Goal: Information Seeking & Learning: Learn about a topic

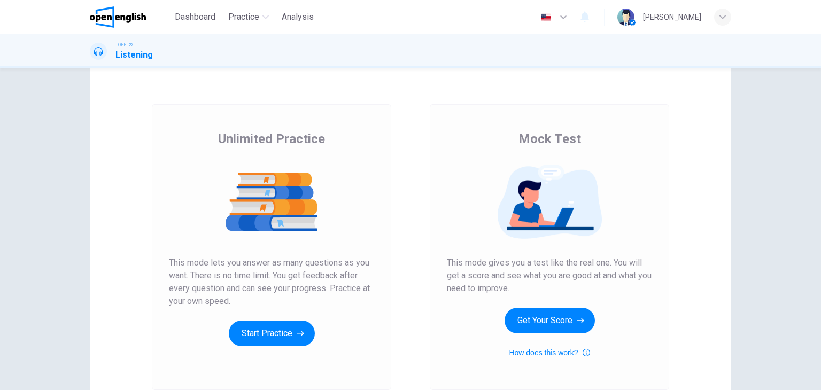
scroll to position [53, 0]
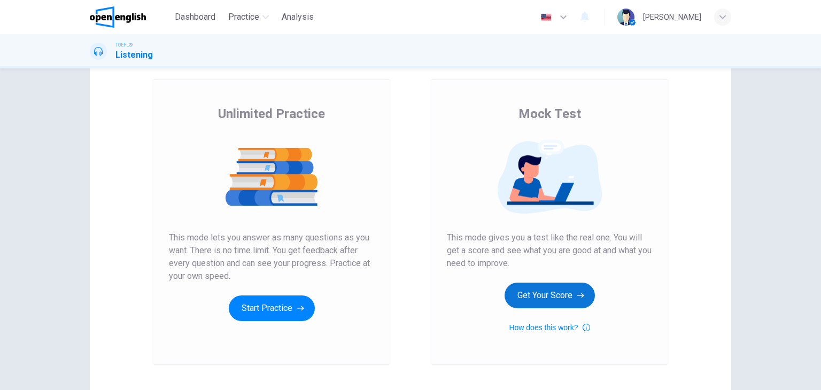
click at [550, 295] on button "Get Your Score" at bounding box center [550, 296] width 90 height 26
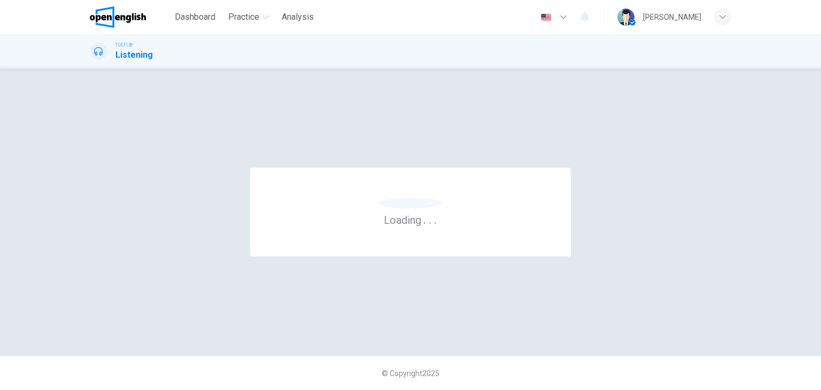
scroll to position [0, 0]
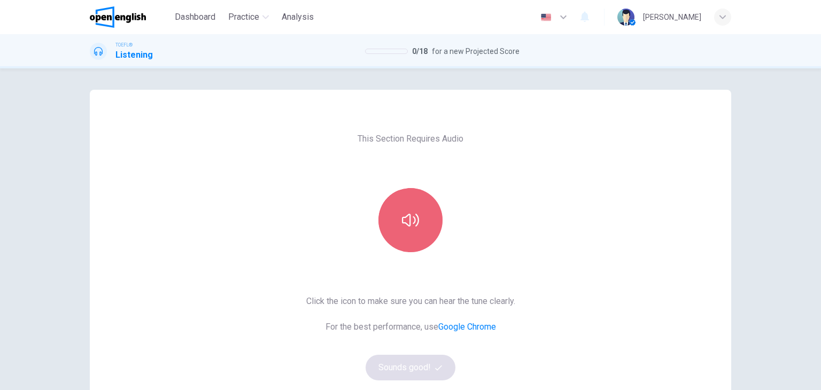
click at [413, 235] on button "button" at bounding box center [410, 220] width 64 height 64
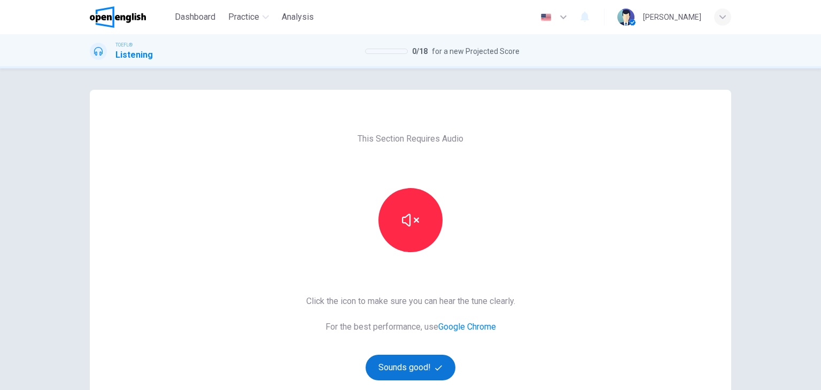
click at [420, 363] on button "Sounds good!" at bounding box center [411, 368] width 90 height 26
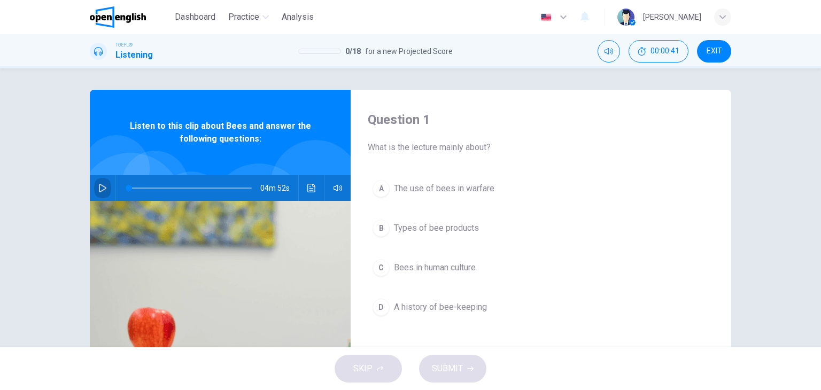
click at [99, 188] on icon "button" at bounding box center [102, 188] width 7 height 9
click at [101, 187] on icon "button" at bounding box center [102, 188] width 6 height 6
click at [428, 272] on span "Bees in human culture" at bounding box center [435, 267] width 82 height 13
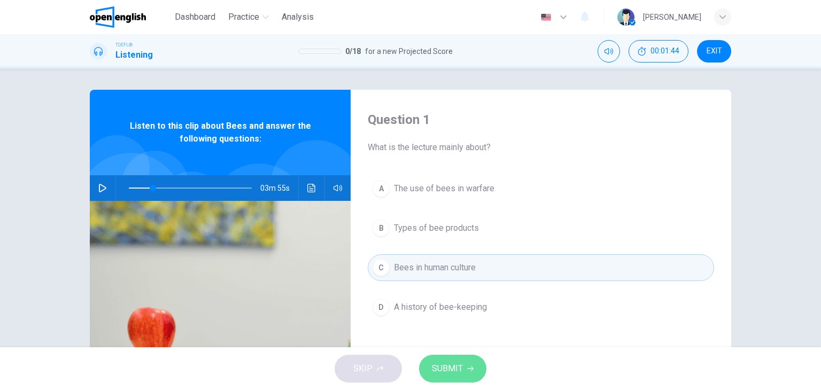
click at [458, 371] on span "SUBMIT" at bounding box center [447, 368] width 31 height 15
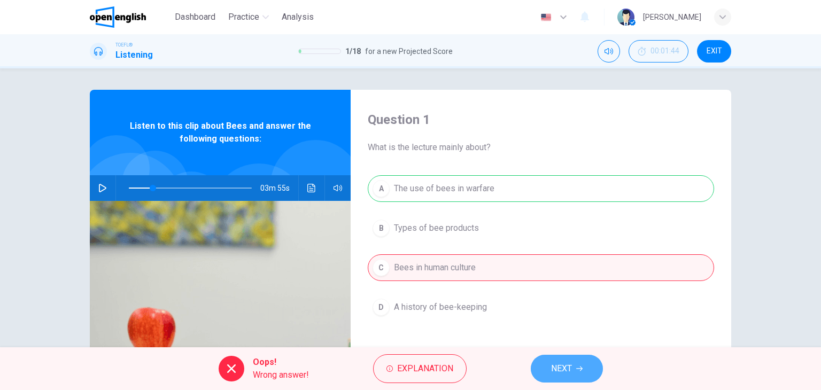
click at [566, 368] on span "NEXT" at bounding box center [561, 368] width 21 height 15
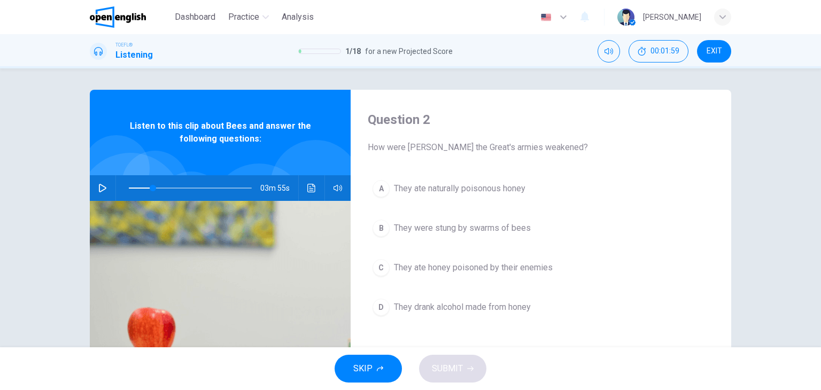
click at [98, 186] on icon "button" at bounding box center [102, 188] width 9 height 9
type input "*"
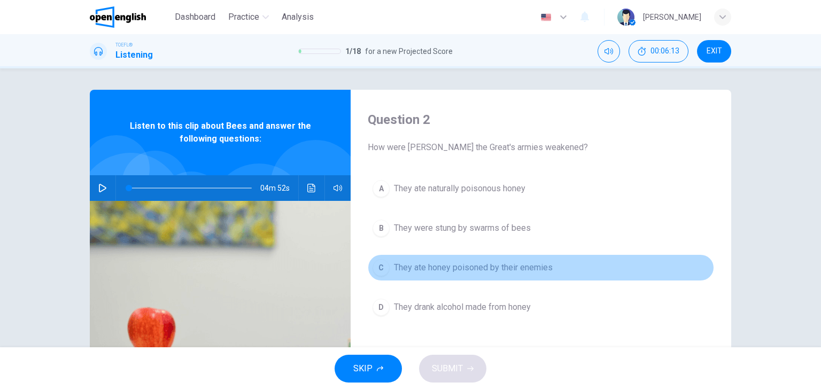
click at [463, 268] on span "They ate honey poisoned by their enemies" at bounding box center [473, 267] width 159 height 13
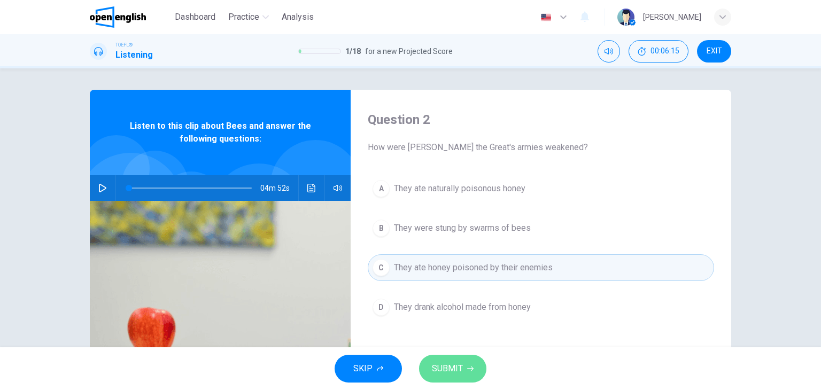
click at [460, 375] on span "SUBMIT" at bounding box center [447, 368] width 31 height 15
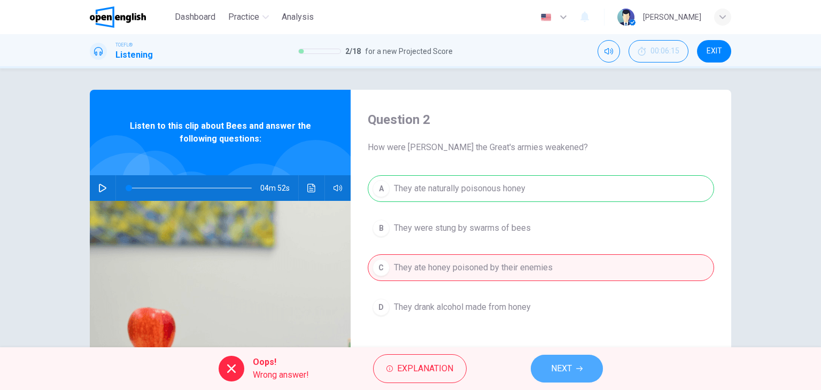
click at [561, 372] on span "NEXT" at bounding box center [561, 368] width 21 height 15
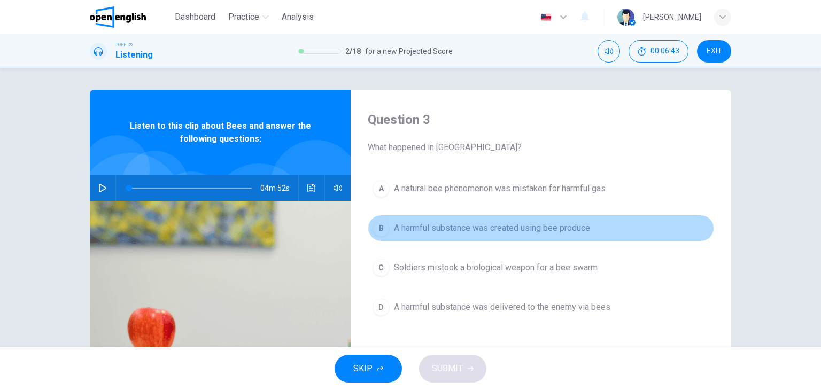
click at [471, 231] on span "A harmful substance was created using bee produce" at bounding box center [492, 228] width 196 height 13
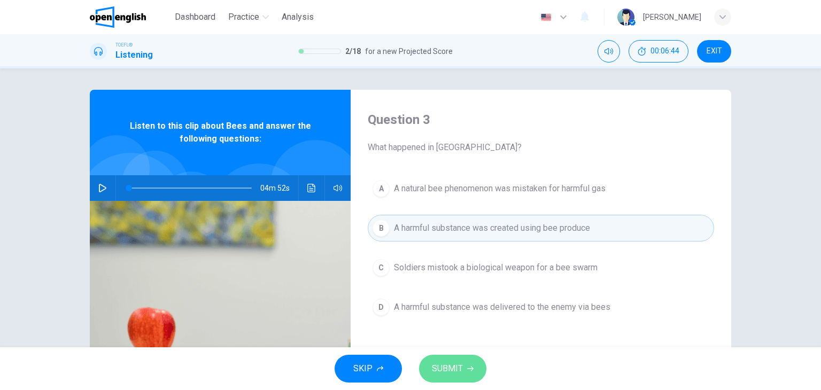
click at [457, 366] on span "SUBMIT" at bounding box center [447, 368] width 31 height 15
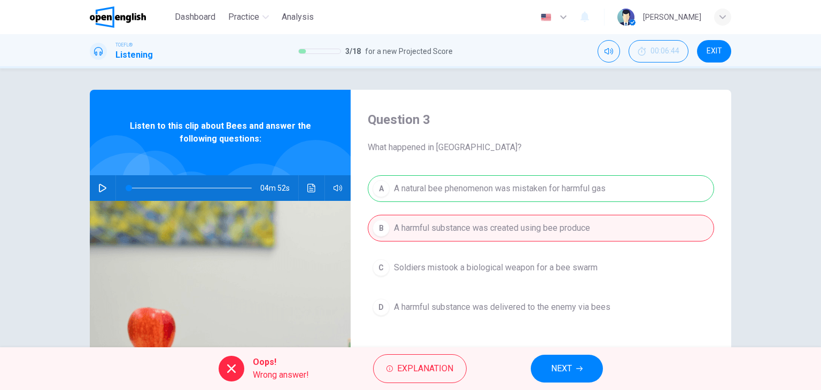
click at [567, 369] on span "NEXT" at bounding box center [561, 368] width 21 height 15
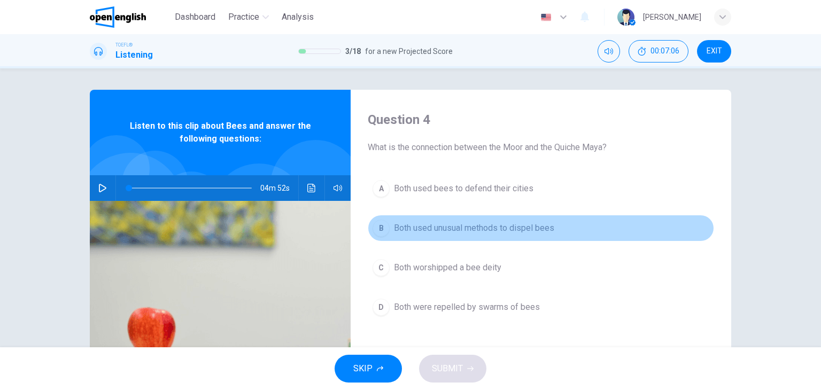
click at [494, 226] on span "Both used unusual methods to dispel bees" at bounding box center [474, 228] width 160 height 13
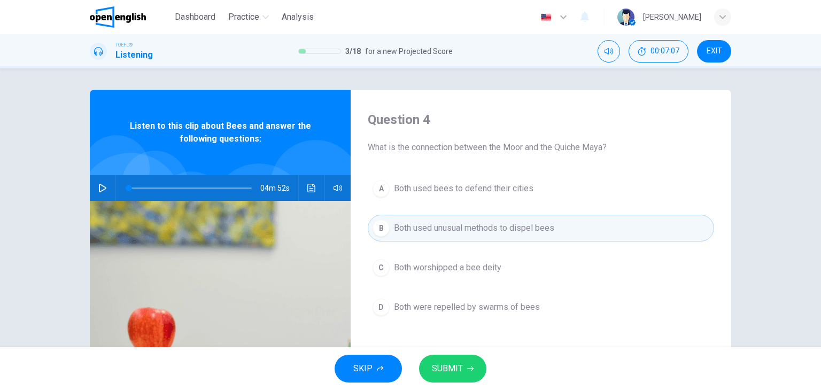
click at [464, 373] on button "SUBMIT" at bounding box center [452, 369] width 67 height 28
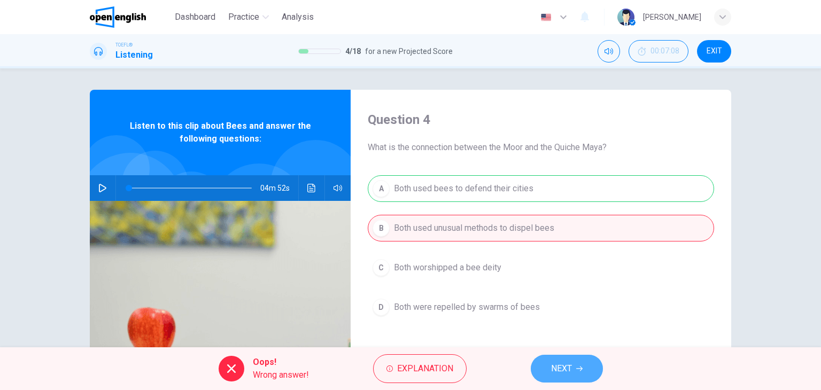
click at [560, 368] on span "NEXT" at bounding box center [561, 368] width 21 height 15
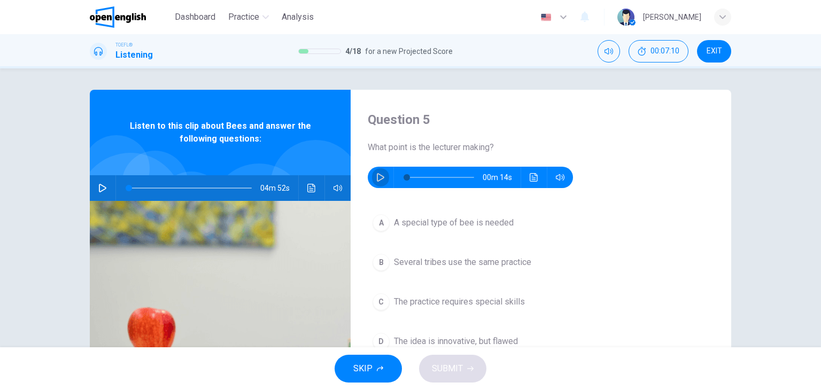
click at [377, 176] on icon "button" at bounding box center [380, 177] width 9 height 9
type input "*"
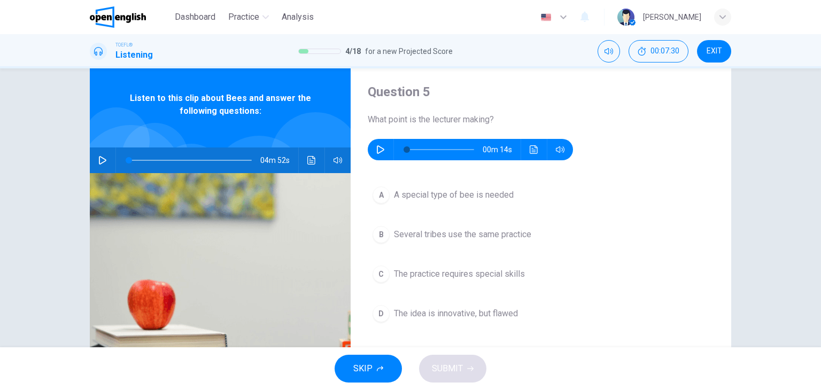
scroll to position [53, 0]
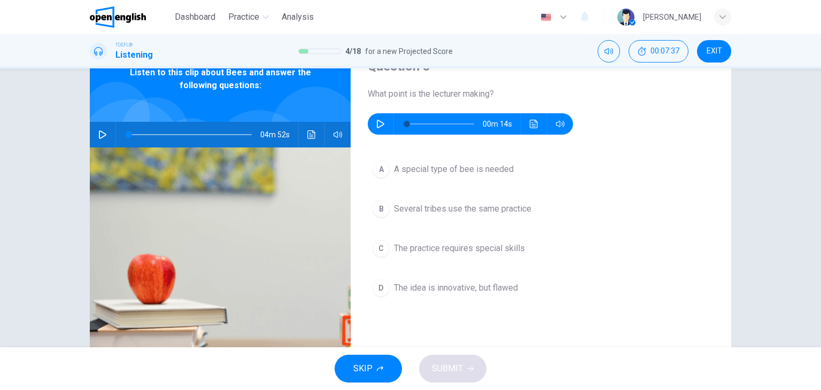
click at [457, 287] on span "The idea is innovative, but flawed" at bounding box center [456, 288] width 124 height 13
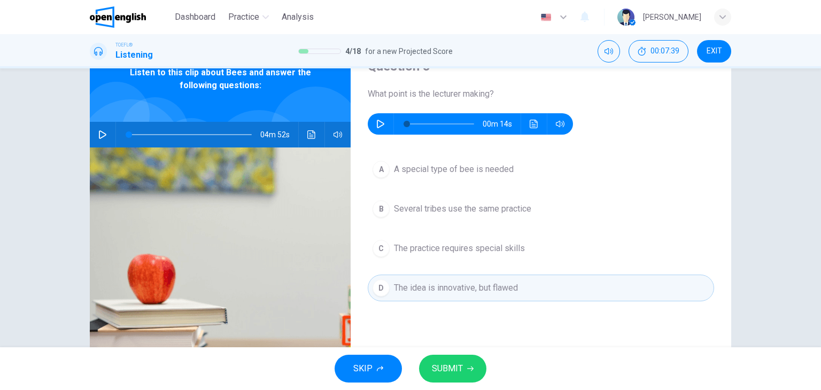
click at [449, 376] on span "SUBMIT" at bounding box center [447, 368] width 31 height 15
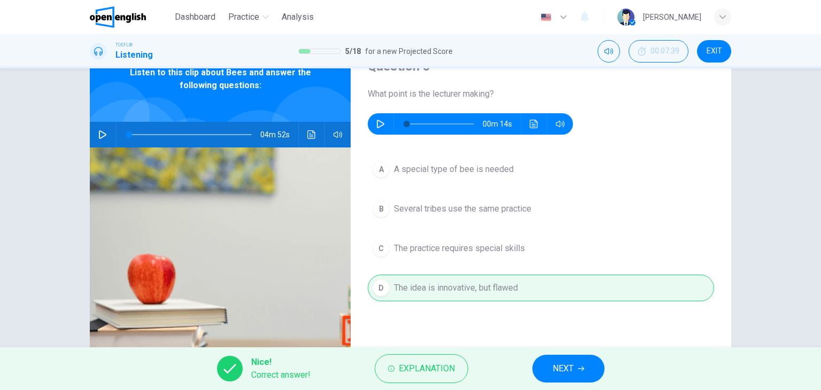
click at [576, 366] on button "NEXT" at bounding box center [568, 369] width 72 height 28
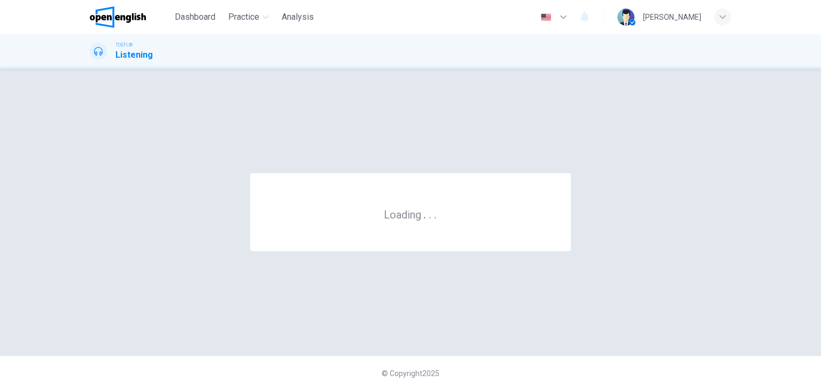
scroll to position [0, 0]
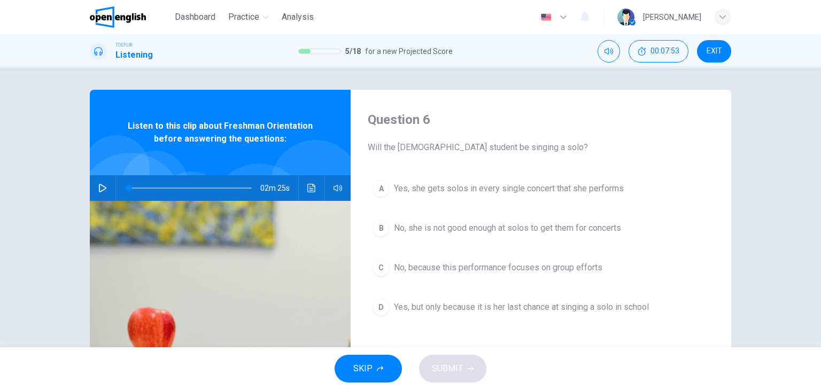
click at [98, 187] on icon "button" at bounding box center [102, 188] width 9 height 9
type input "*"
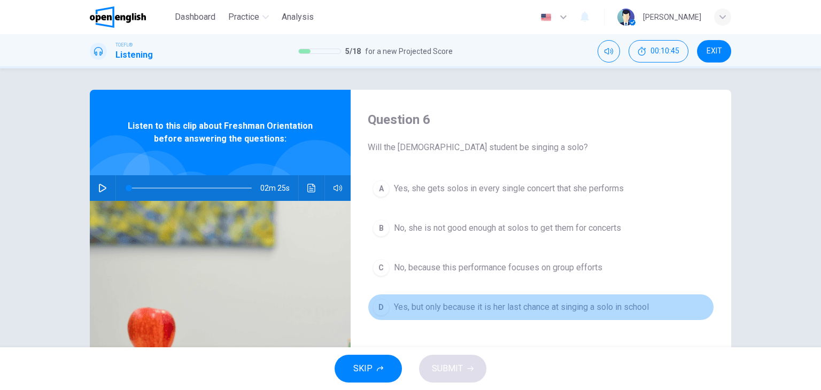
click at [471, 307] on span "Yes, but only because it is her last chance at singing a solo in school" at bounding box center [521, 307] width 255 height 13
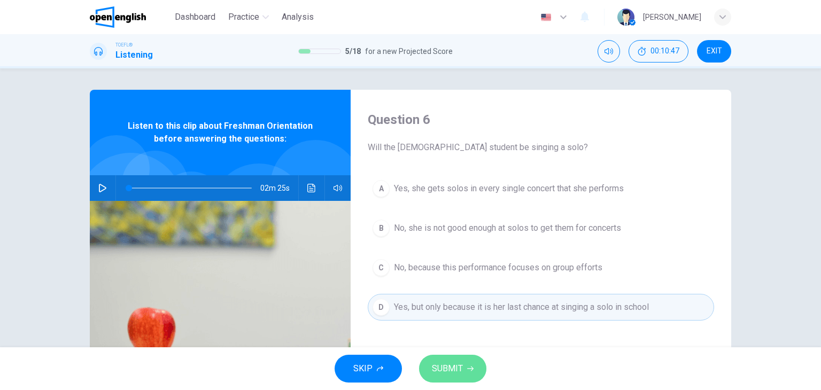
click at [443, 369] on span "SUBMIT" at bounding box center [447, 368] width 31 height 15
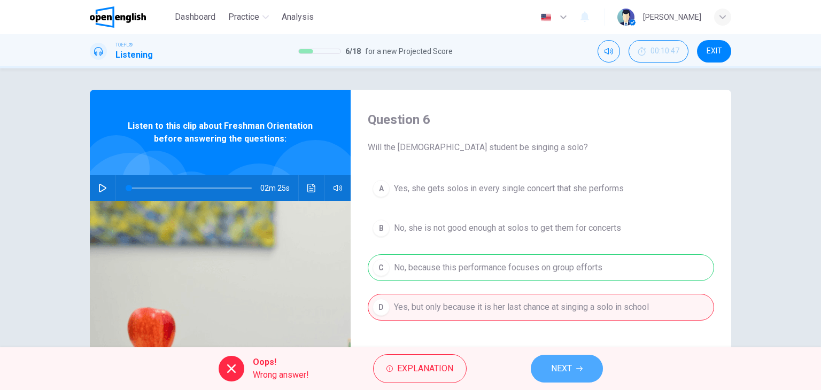
click at [571, 365] on span "NEXT" at bounding box center [561, 368] width 21 height 15
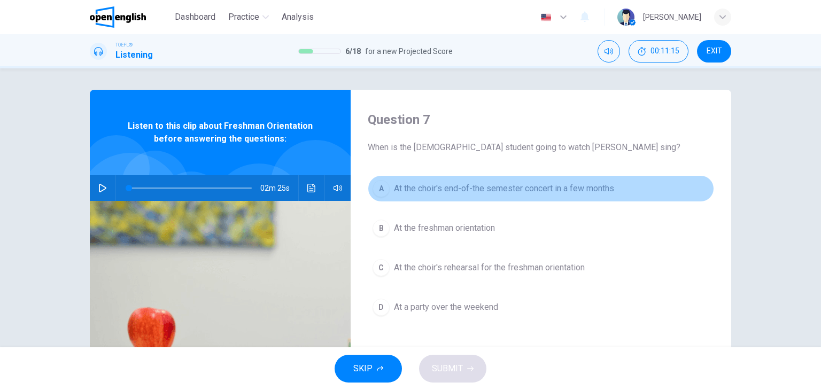
click at [474, 188] on span "At the choir's end-of-the semester concert in a few months" at bounding box center [504, 188] width 220 height 13
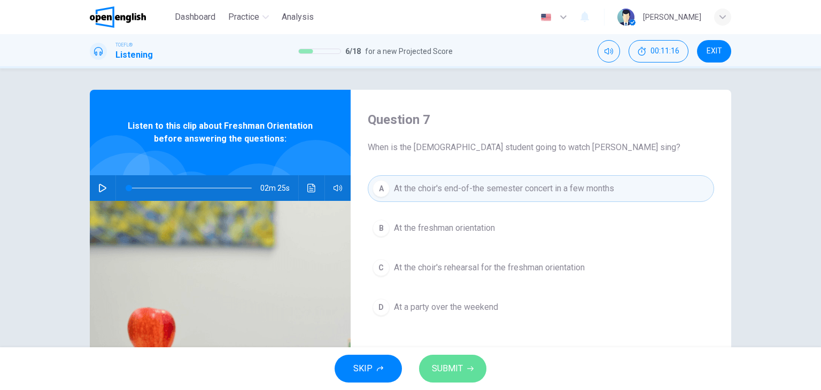
click at [463, 360] on button "SUBMIT" at bounding box center [452, 369] width 67 height 28
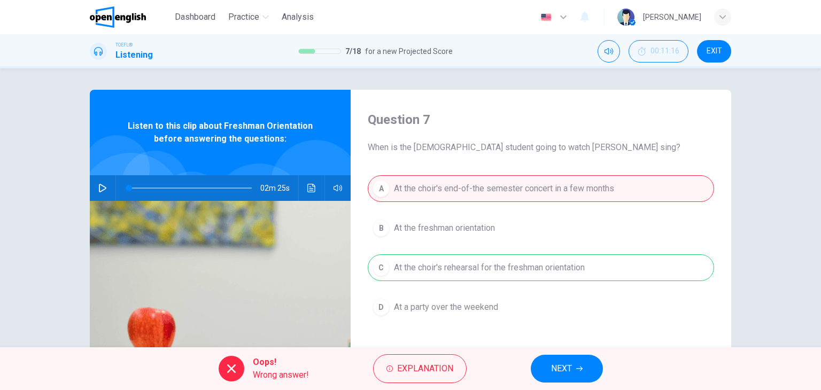
click at [560, 364] on span "NEXT" at bounding box center [561, 368] width 21 height 15
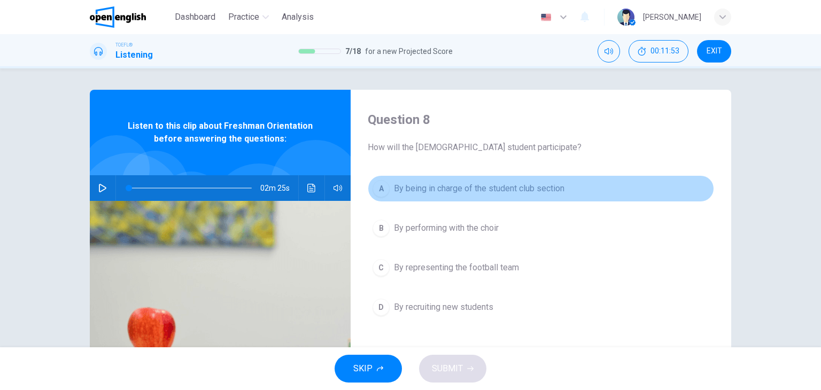
click at [453, 189] on span "By being in charge of the student club section" at bounding box center [479, 188] width 171 height 13
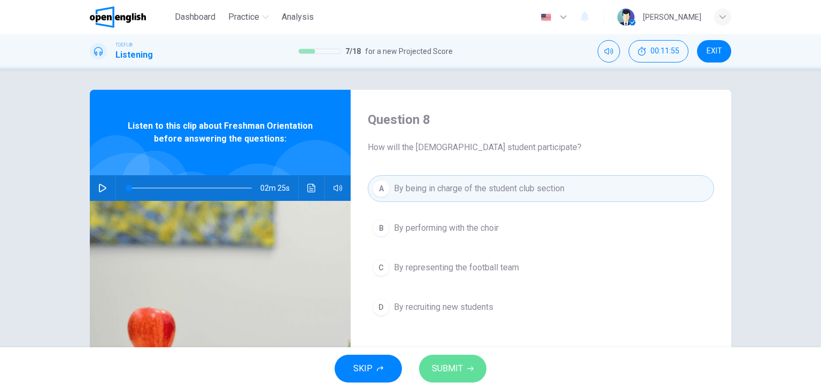
click at [448, 367] on span "SUBMIT" at bounding box center [447, 368] width 31 height 15
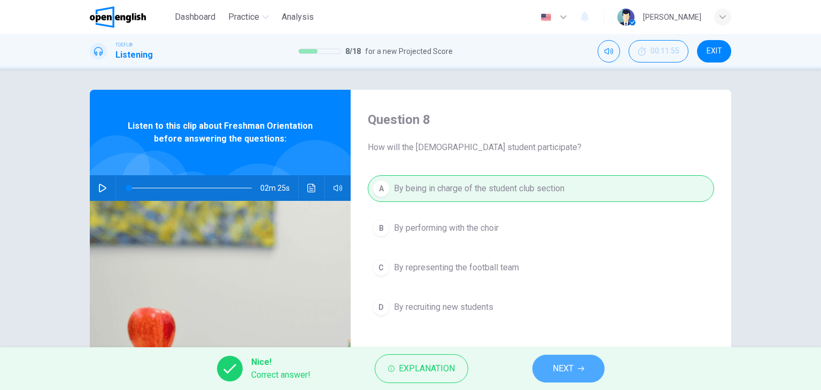
click at [555, 364] on span "NEXT" at bounding box center [563, 368] width 21 height 15
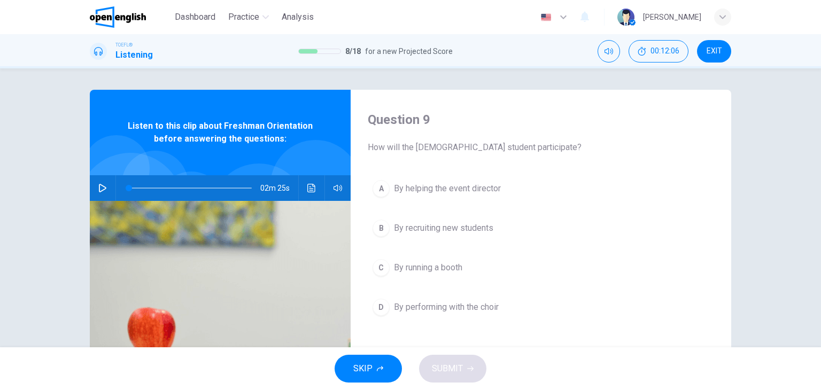
click at [460, 304] on span "By performing with the choir" at bounding box center [446, 307] width 105 height 13
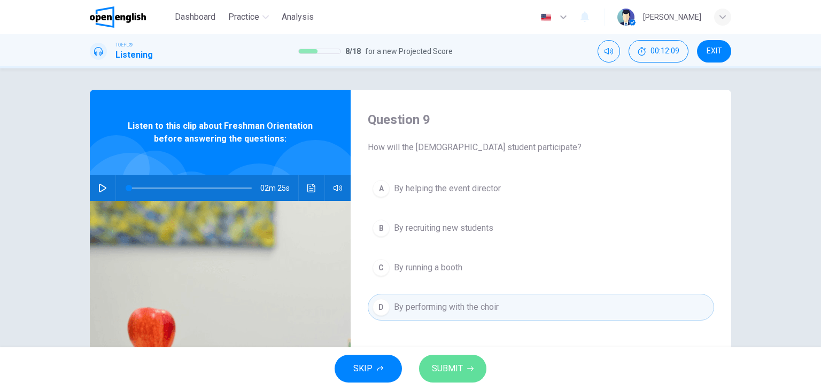
click at [449, 366] on span "SUBMIT" at bounding box center [447, 368] width 31 height 15
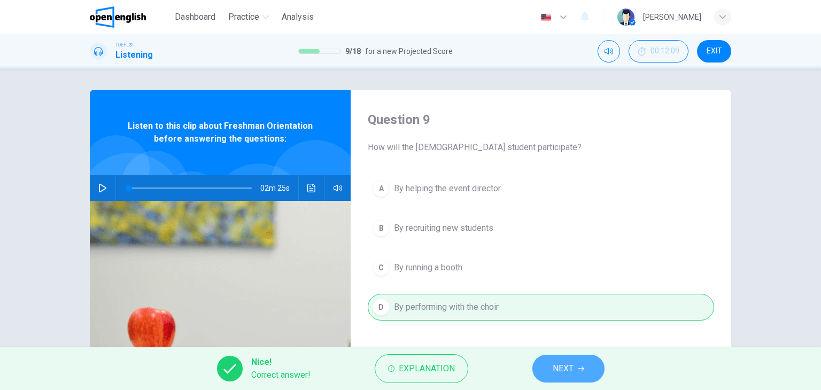
click at [562, 371] on span "NEXT" at bounding box center [563, 368] width 21 height 15
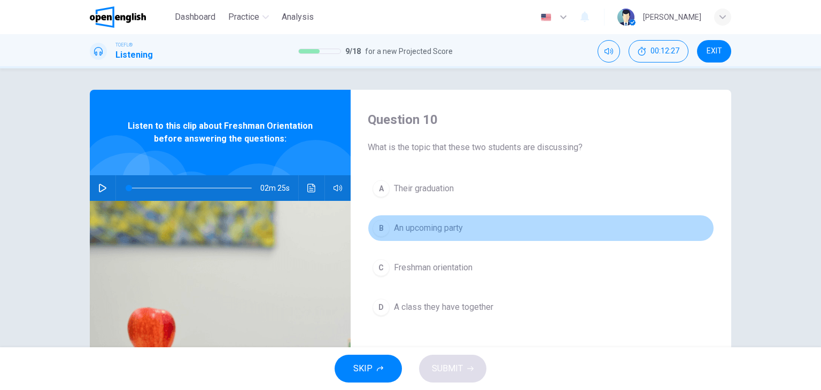
click at [444, 227] on span "An upcoming party" at bounding box center [428, 228] width 69 height 13
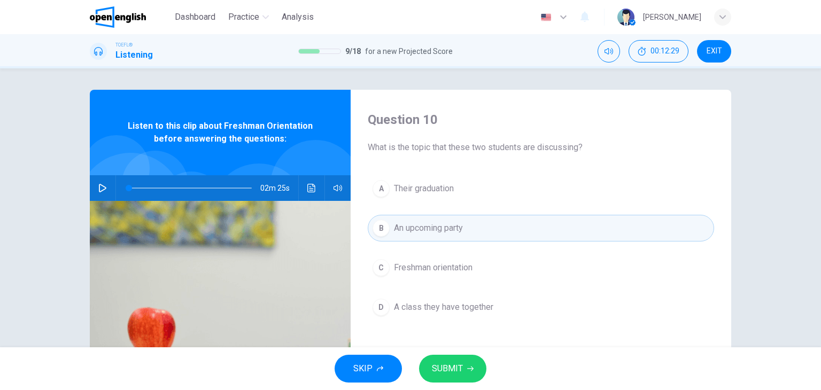
click at [451, 365] on span "SUBMIT" at bounding box center [447, 368] width 31 height 15
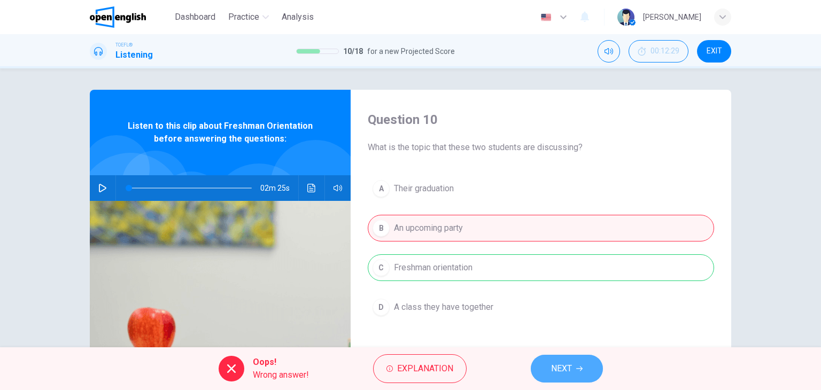
click at [562, 369] on span "NEXT" at bounding box center [561, 368] width 21 height 15
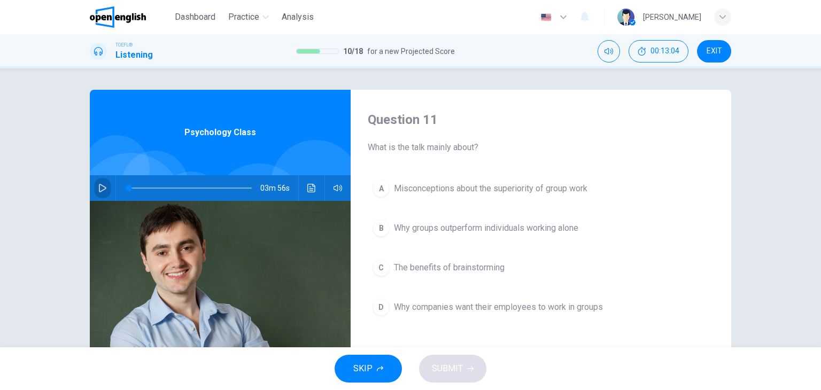
click at [98, 184] on icon "button" at bounding box center [102, 188] width 9 height 9
type input "*"
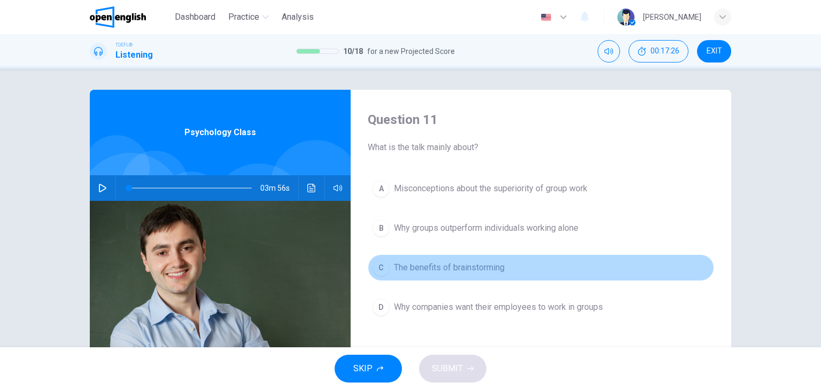
click at [460, 267] on span "The benefits of brainstorming" at bounding box center [449, 267] width 111 height 13
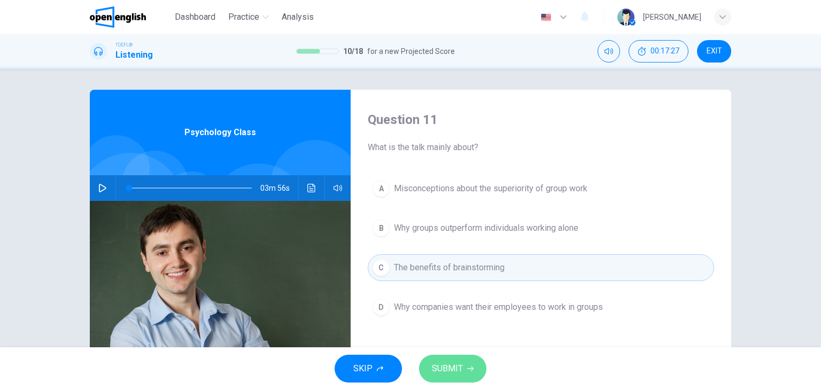
click at [455, 368] on span "SUBMIT" at bounding box center [447, 368] width 31 height 15
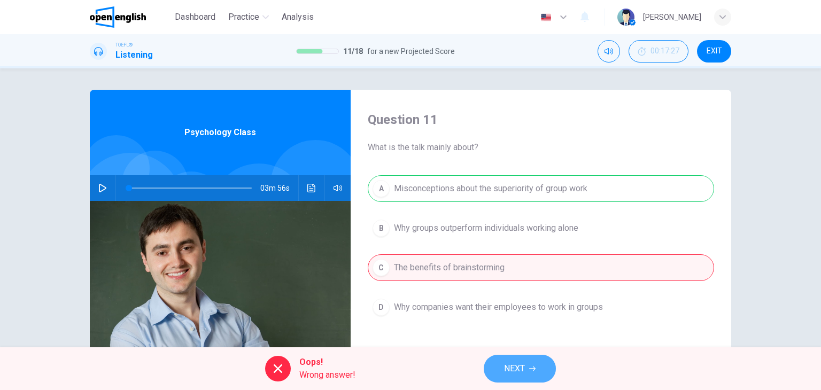
click at [525, 373] on button "NEXT" at bounding box center [520, 369] width 72 height 28
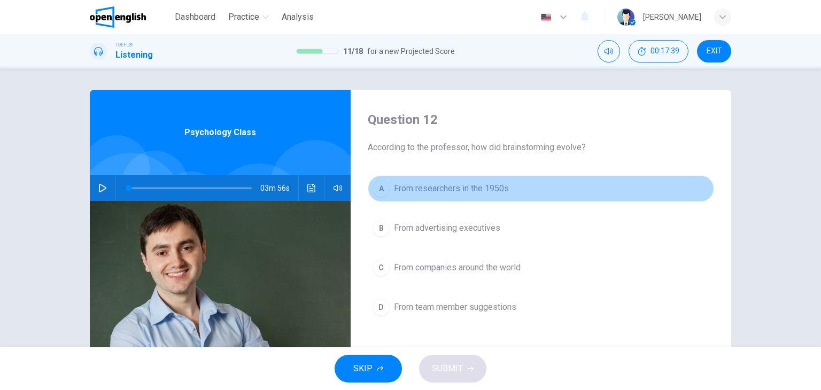
click at [462, 183] on span "From researchers in the 1950s" at bounding box center [451, 188] width 115 height 13
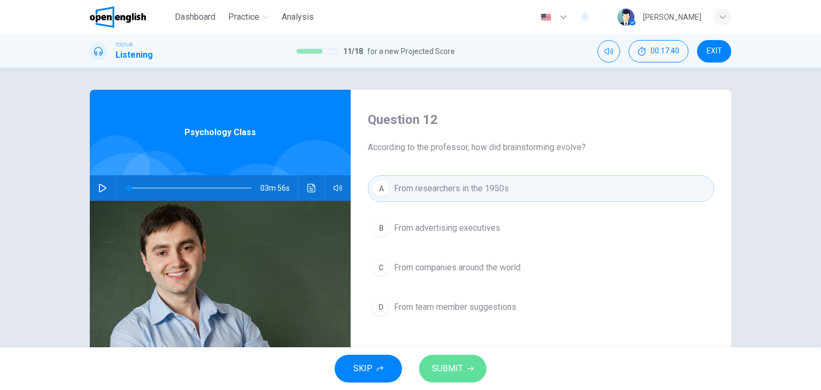
click at [453, 368] on span "SUBMIT" at bounding box center [447, 368] width 31 height 15
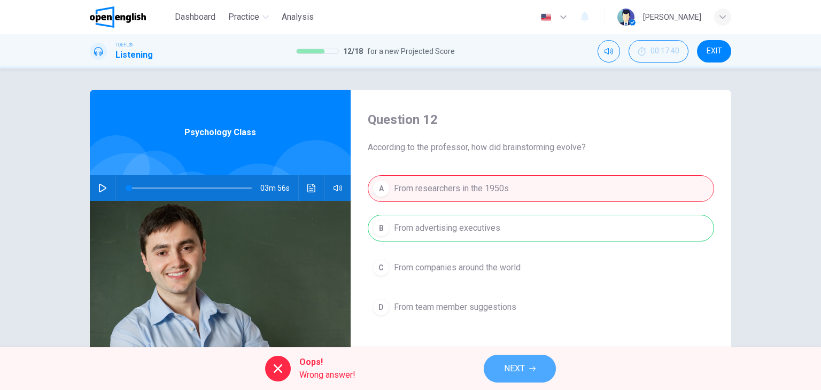
click at [512, 366] on span "NEXT" at bounding box center [514, 368] width 21 height 15
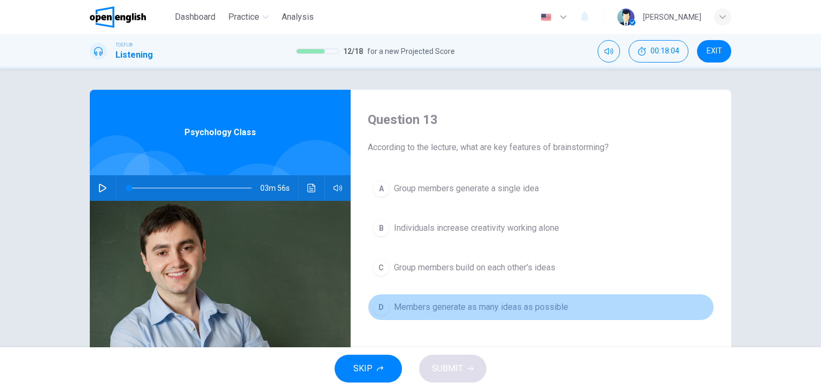
click at [502, 308] on span "Members generate as many ideas as possible" at bounding box center [481, 307] width 174 height 13
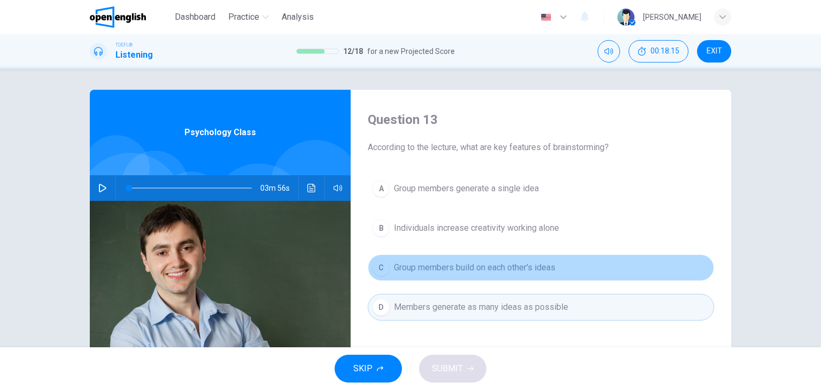
click at [461, 265] on span "Group members build on each other's ideas" at bounding box center [474, 267] width 161 height 13
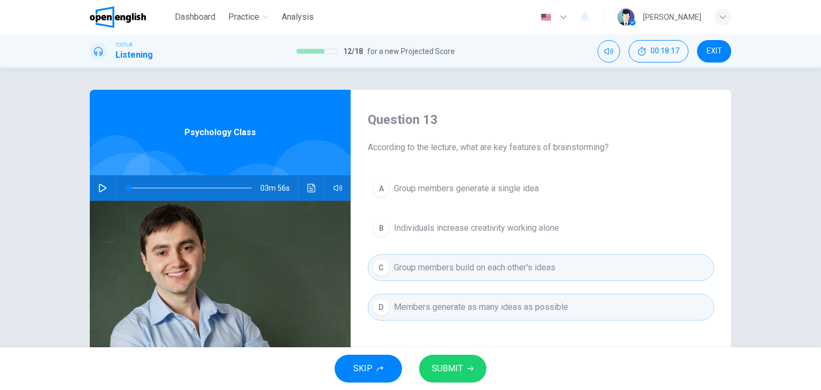
click at [456, 368] on span "SUBMIT" at bounding box center [447, 368] width 31 height 15
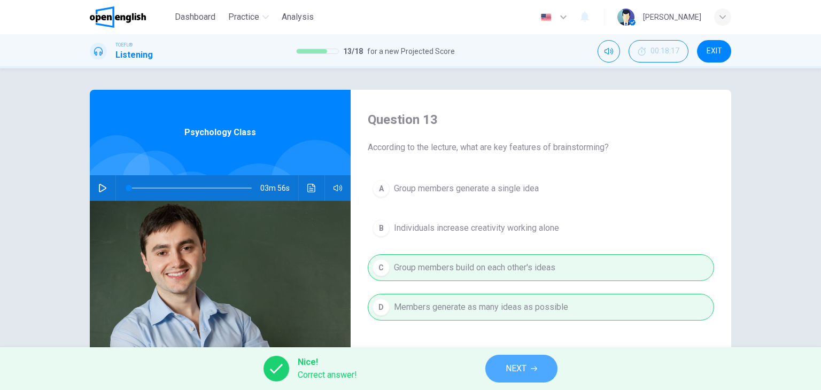
click at [517, 370] on span "NEXT" at bounding box center [516, 368] width 21 height 15
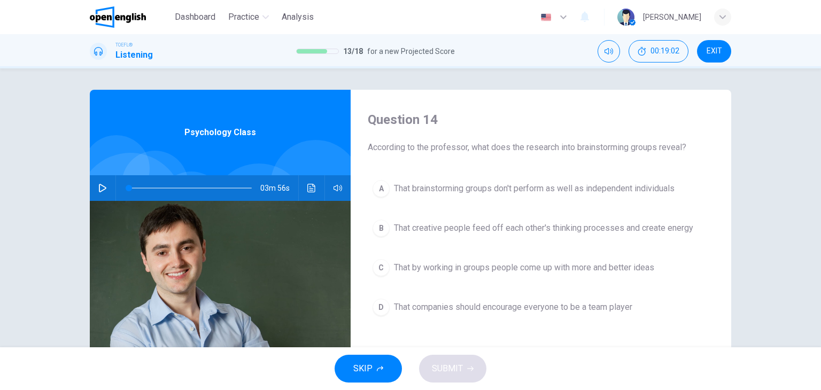
click at [578, 271] on span "That by working in groups people come up with more and better ideas" at bounding box center [524, 267] width 260 height 13
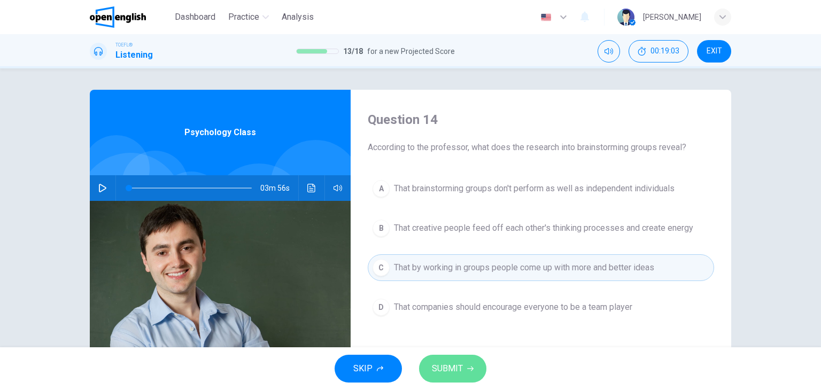
click at [447, 368] on span "SUBMIT" at bounding box center [447, 368] width 31 height 15
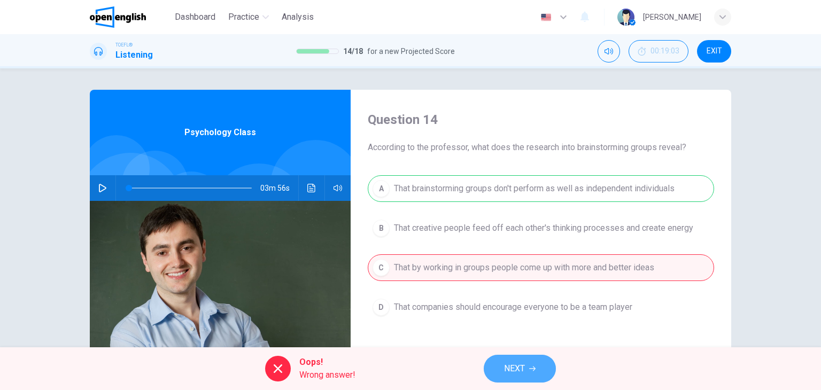
click at [530, 370] on icon "button" at bounding box center [532, 369] width 6 height 6
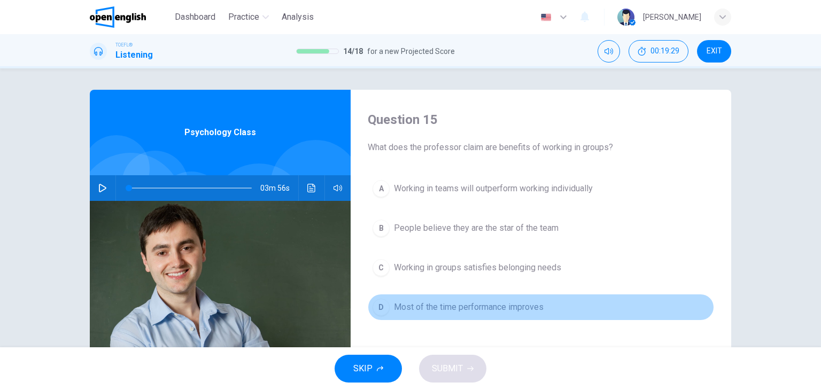
click at [456, 308] on span "Most of the time performance improves" at bounding box center [469, 307] width 150 height 13
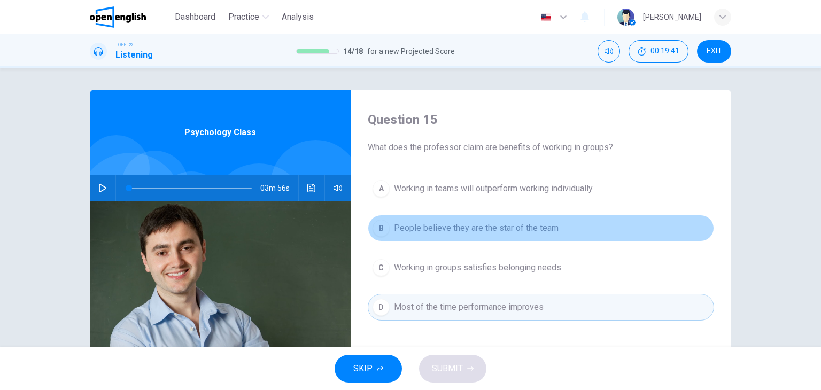
click at [479, 229] on span "People believe they are the star of the team" at bounding box center [476, 228] width 165 height 13
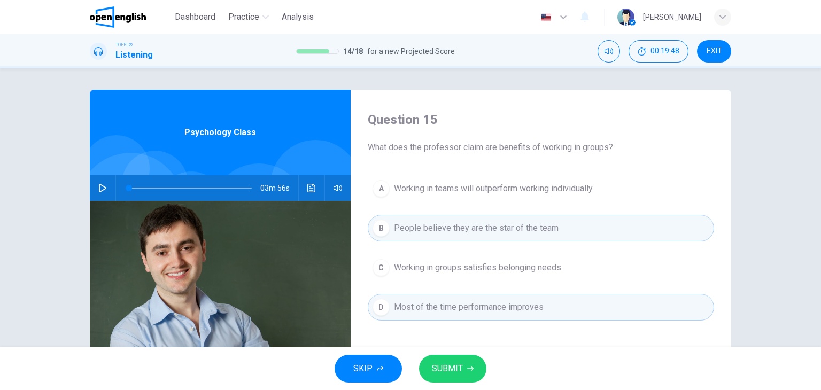
click at [450, 269] on span "Working in groups satisfies belonging needs" at bounding box center [477, 267] width 167 height 13
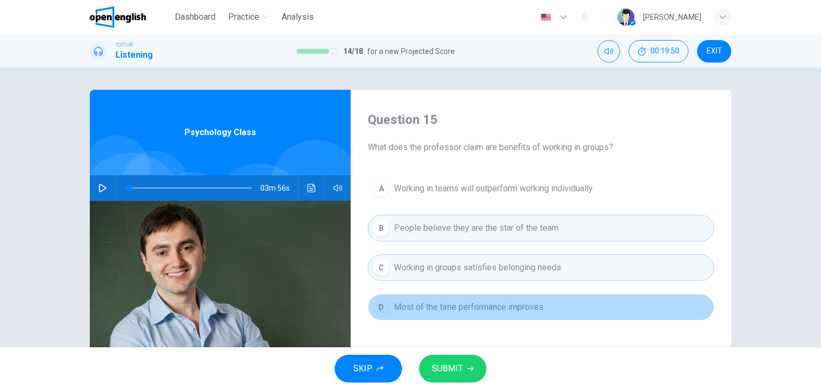
click at [446, 303] on span "Most of the time performance improves" at bounding box center [469, 307] width 150 height 13
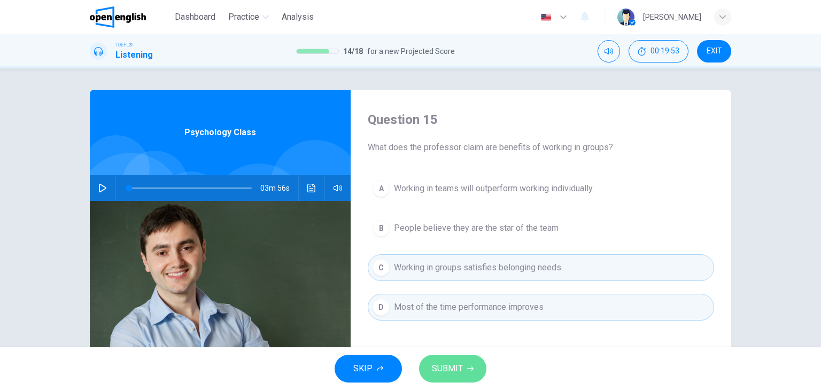
click at [448, 370] on span "SUBMIT" at bounding box center [447, 368] width 31 height 15
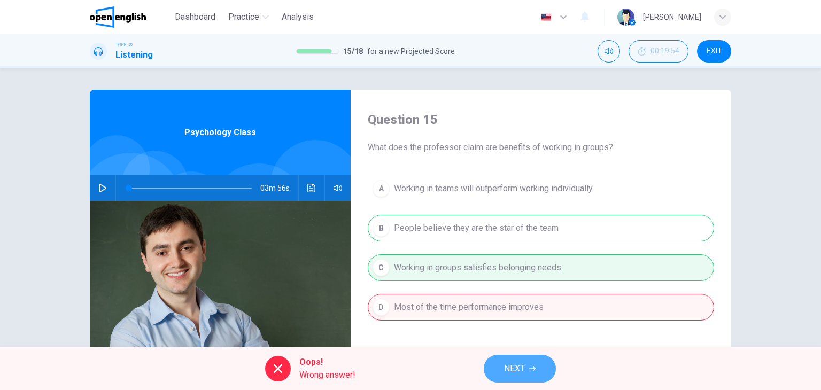
click at [521, 374] on span "NEXT" at bounding box center [514, 368] width 21 height 15
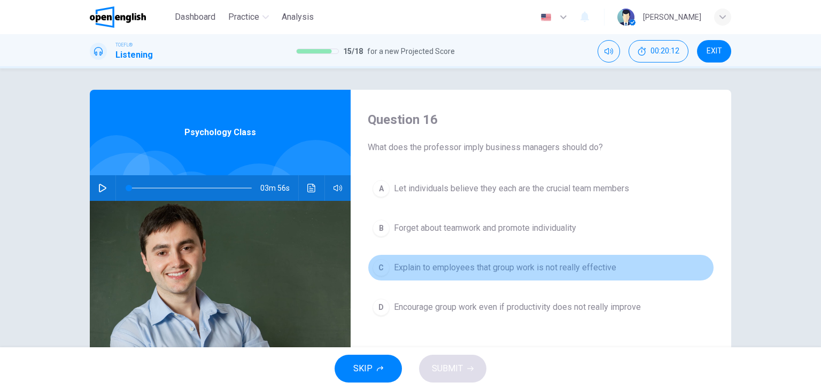
click at [474, 268] on span "Explain to employees that group work is not really effective" at bounding box center [505, 267] width 222 height 13
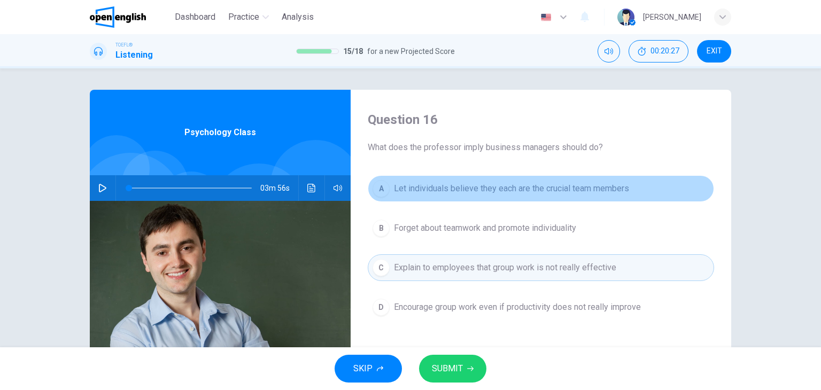
click at [444, 191] on span "Let individuals believe they each are the crucial team members" at bounding box center [511, 188] width 235 height 13
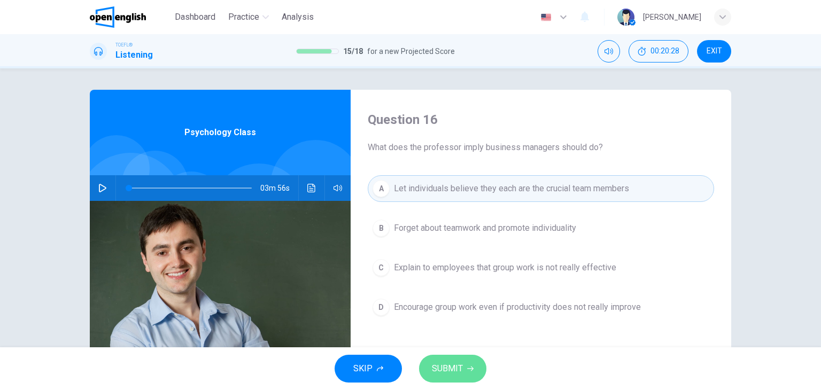
click at [454, 365] on span "SUBMIT" at bounding box center [447, 368] width 31 height 15
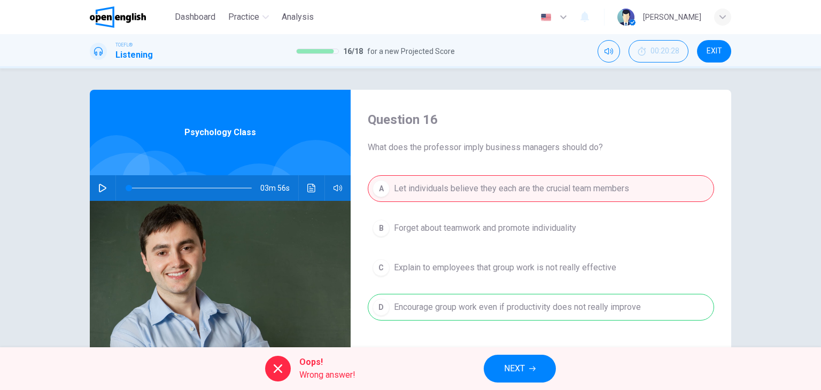
click at [504, 367] on span "NEXT" at bounding box center [514, 368] width 21 height 15
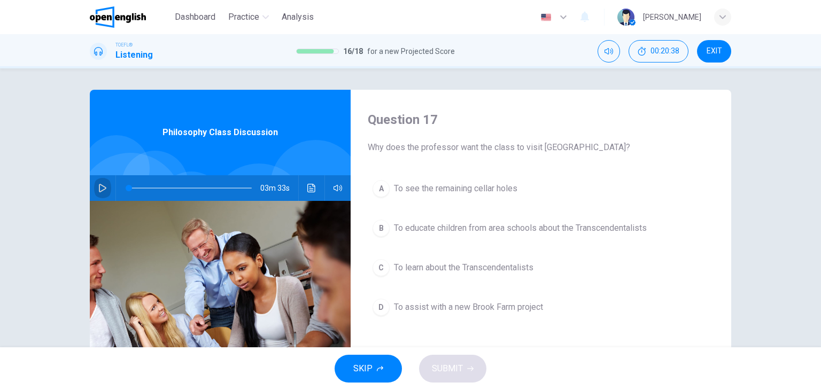
click at [101, 187] on icon "button" at bounding box center [102, 188] width 7 height 9
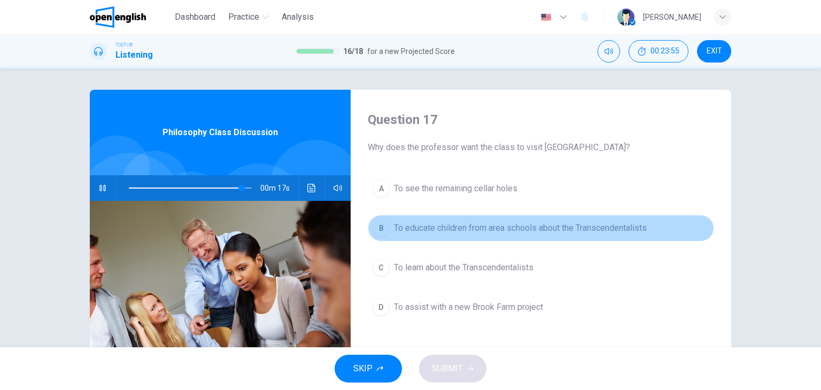
click at [452, 227] on span "To educate children from area schools about the Transcendentalists" at bounding box center [520, 228] width 253 height 13
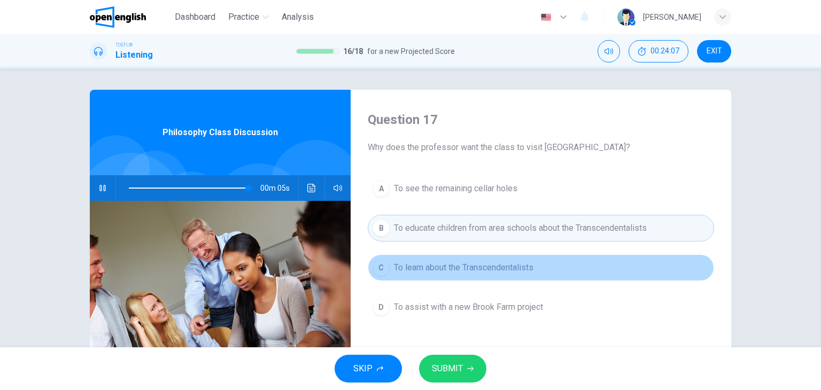
click at [508, 257] on button "C To learn about the Transcendentalists" at bounding box center [541, 267] width 346 height 27
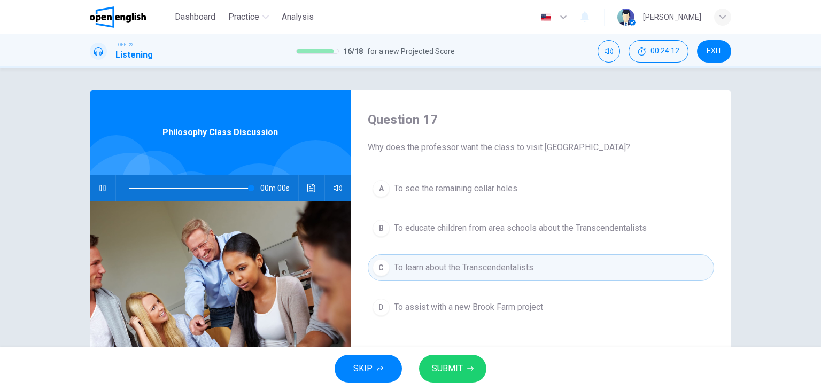
type input "*"
click at [459, 372] on span "SUBMIT" at bounding box center [447, 368] width 31 height 15
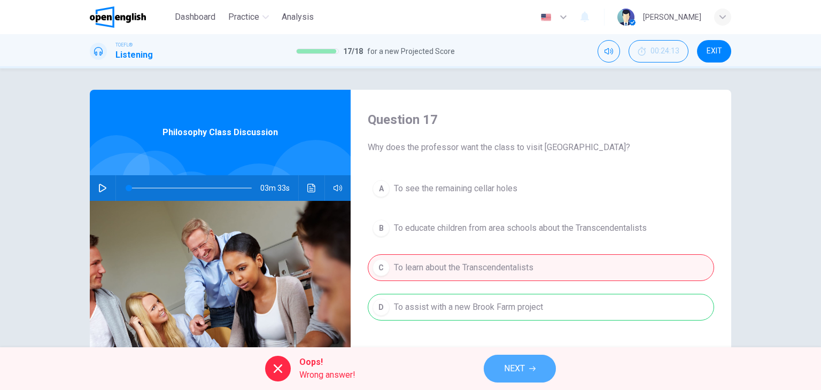
click at [524, 373] on span "NEXT" at bounding box center [514, 368] width 21 height 15
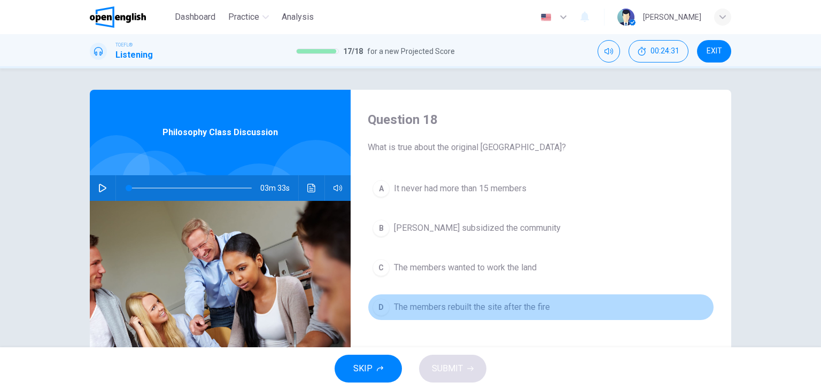
click at [509, 308] on span "The members rebuilt the site after the fire" at bounding box center [472, 307] width 156 height 13
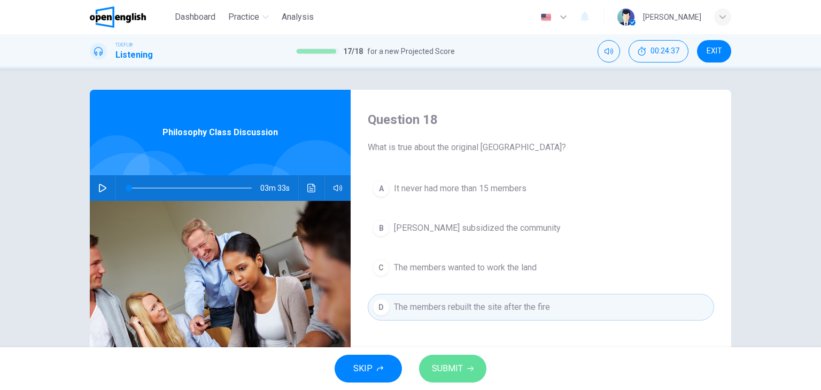
click at [441, 363] on span "SUBMIT" at bounding box center [447, 368] width 31 height 15
